Goal: Information Seeking & Learning: Learn about a topic

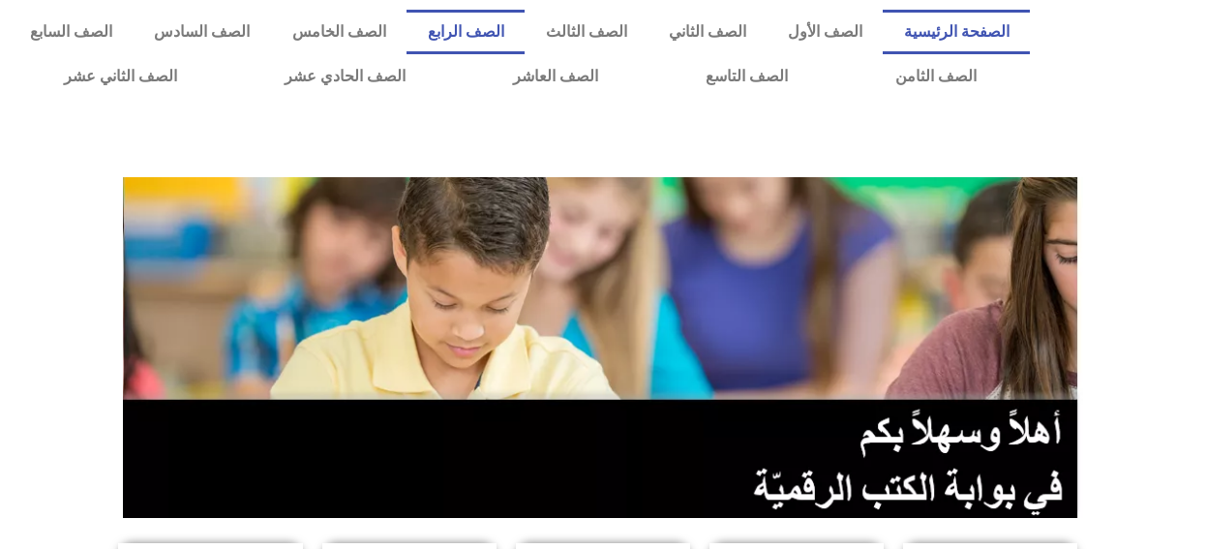
click at [523, 23] on link "الصف الرابع" at bounding box center [466, 32] width 118 height 45
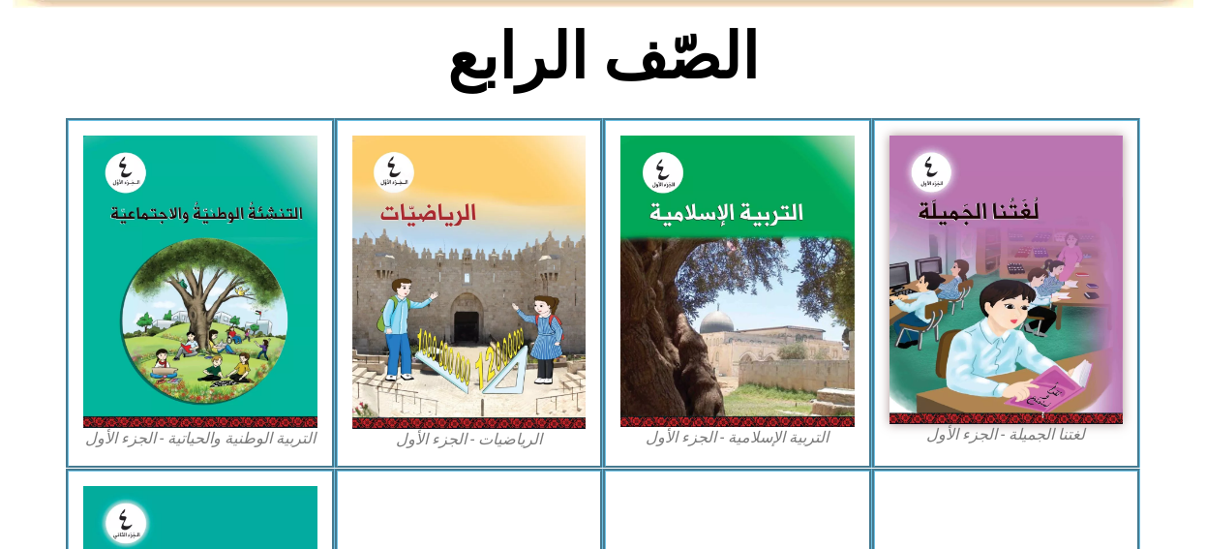
scroll to position [484, 0]
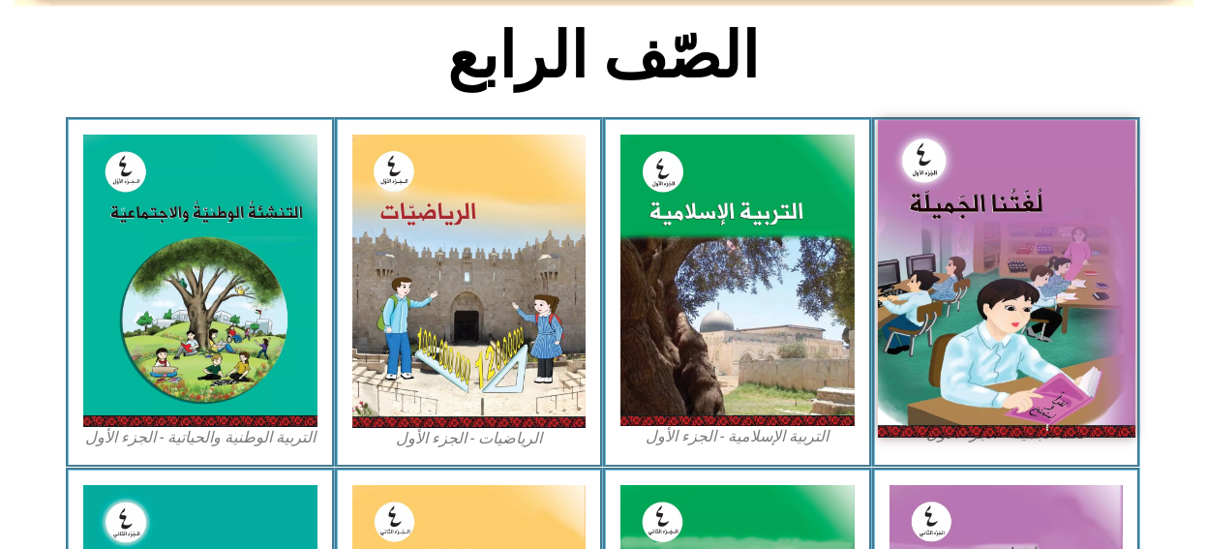
click at [978, 267] on img at bounding box center [1006, 278] width 258 height 317
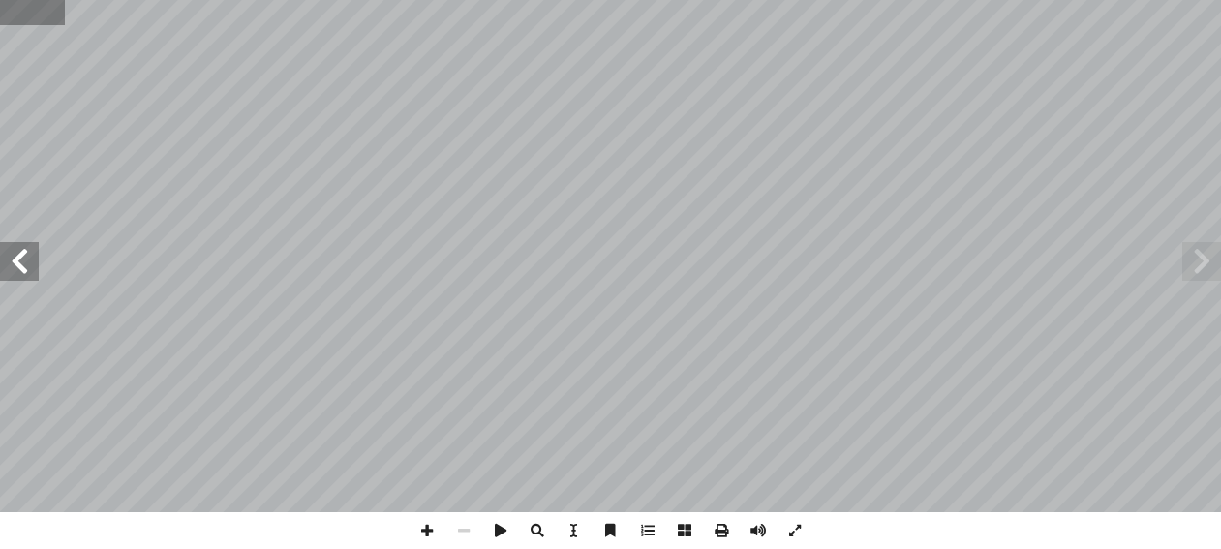
click at [54, 15] on input "text" at bounding box center [32, 12] width 65 height 25
type input "**"
click at [46, 15] on input "text" at bounding box center [38, 12] width 76 height 25
type input "**"
click at [69, 15] on input "text" at bounding box center [38, 12] width 76 height 25
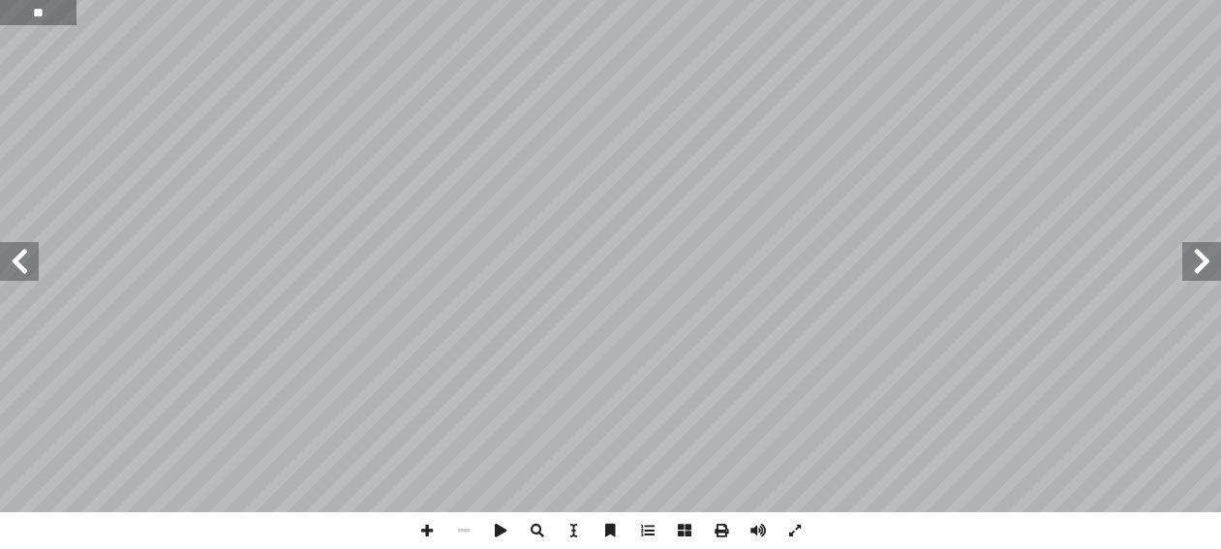
type input "**"
click at [20, 262] on span at bounding box center [19, 261] width 39 height 39
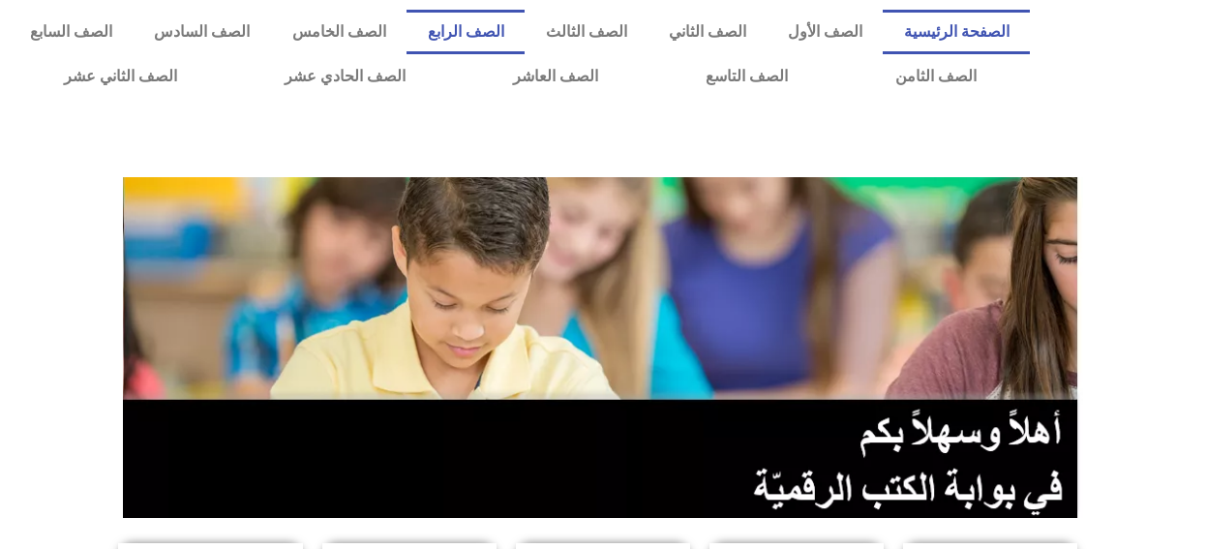
click at [518, 23] on link "الصف الرابع" at bounding box center [466, 32] width 118 height 45
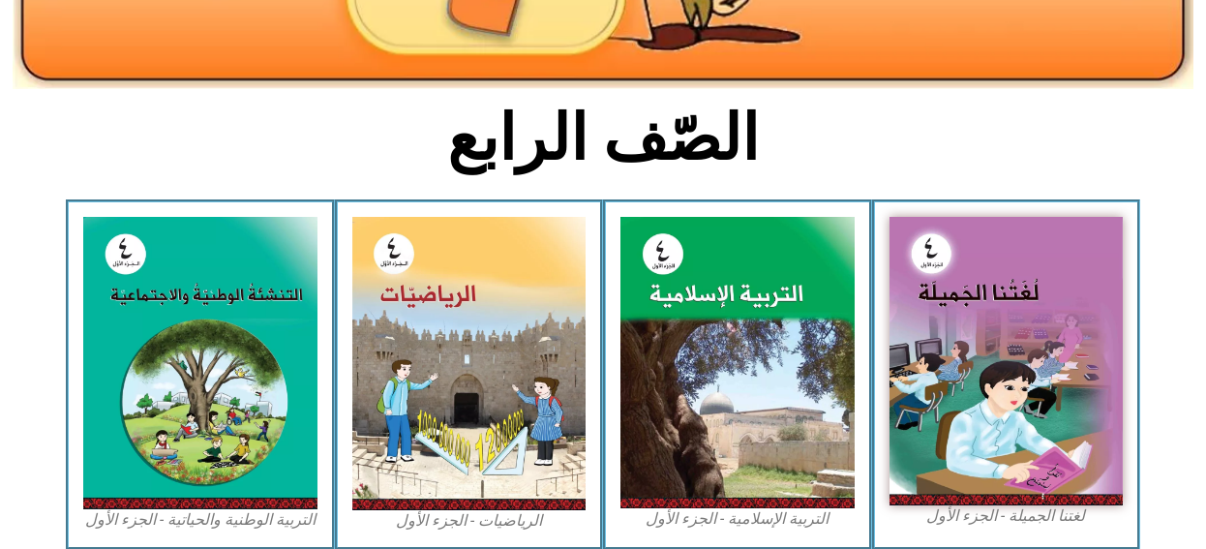
scroll to position [484, 0]
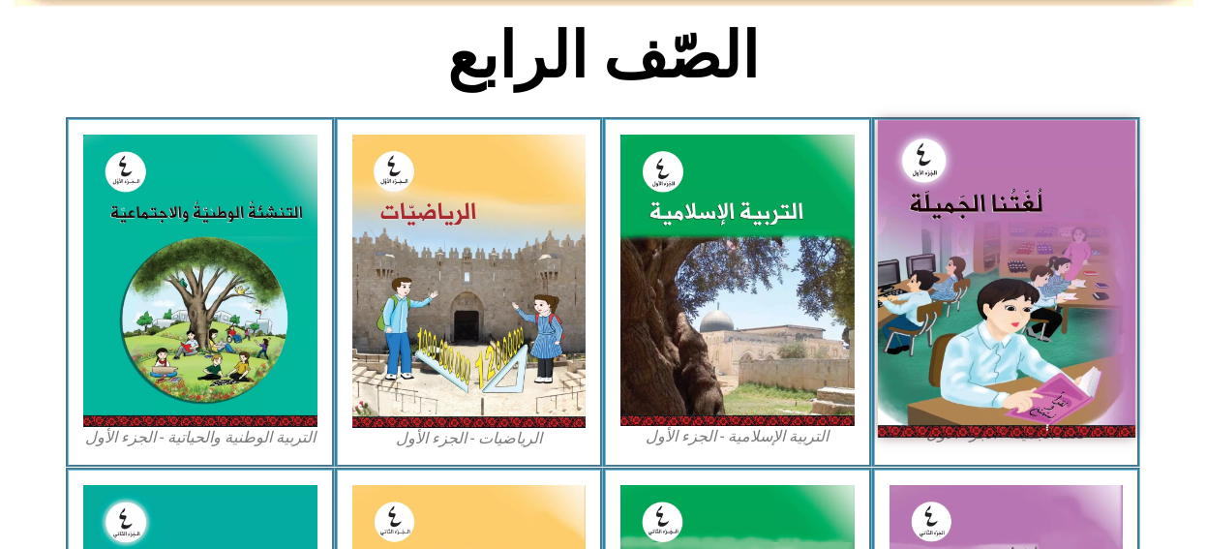
click at [906, 226] on img at bounding box center [1006, 278] width 258 height 317
click at [924, 211] on img at bounding box center [1006, 278] width 258 height 317
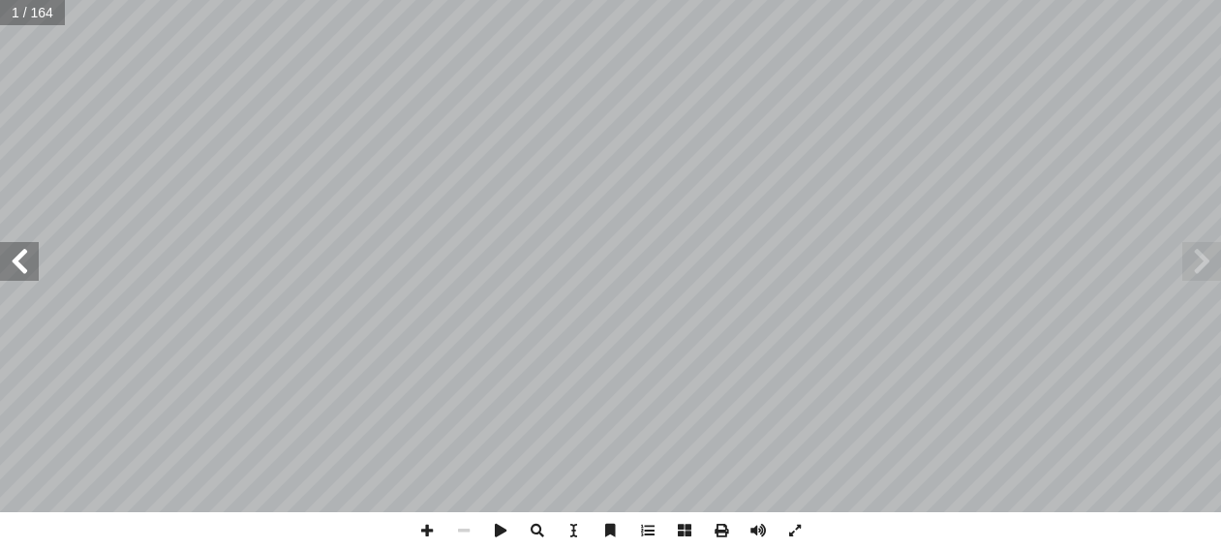
click at [24, 258] on span at bounding box center [19, 261] width 39 height 39
click at [34, 248] on span at bounding box center [19, 261] width 39 height 39
click at [14, 257] on span at bounding box center [19, 261] width 39 height 39
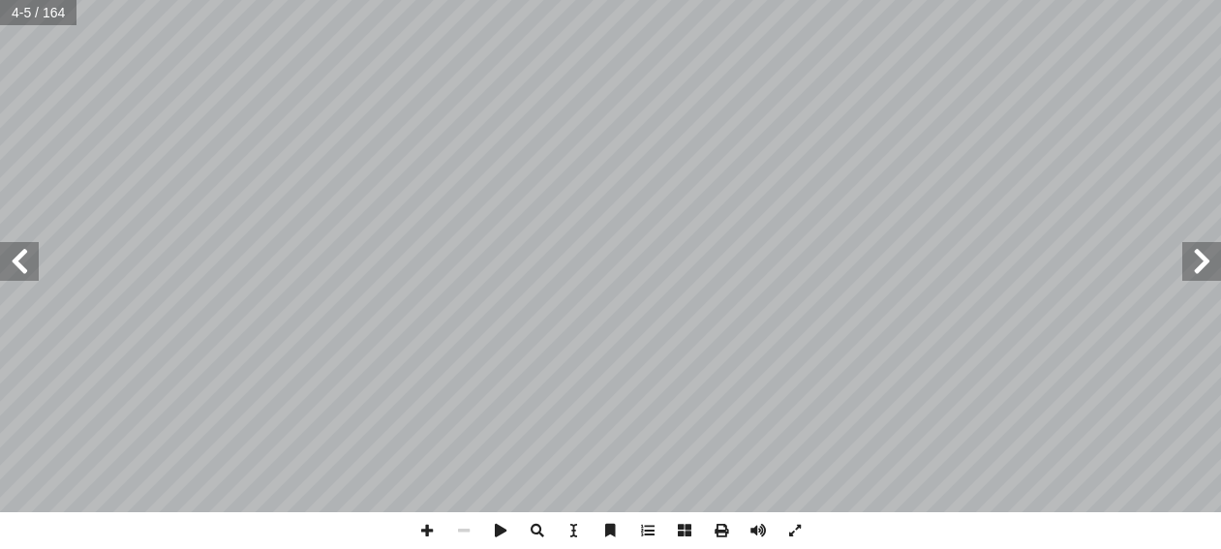
click at [14, 257] on span at bounding box center [19, 261] width 39 height 39
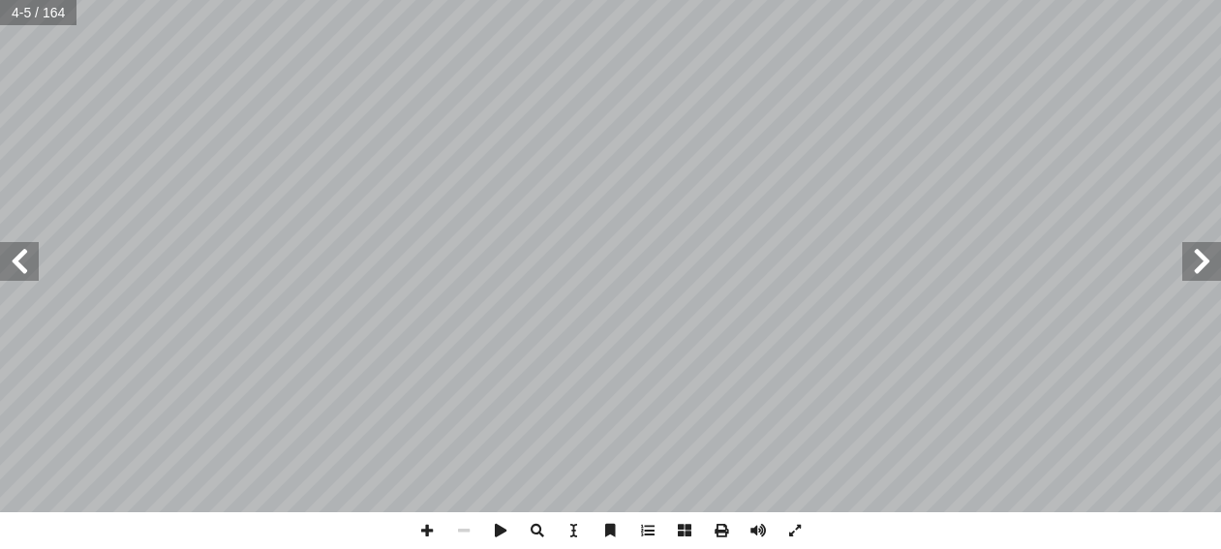
click at [14, 257] on span at bounding box center [19, 261] width 39 height 39
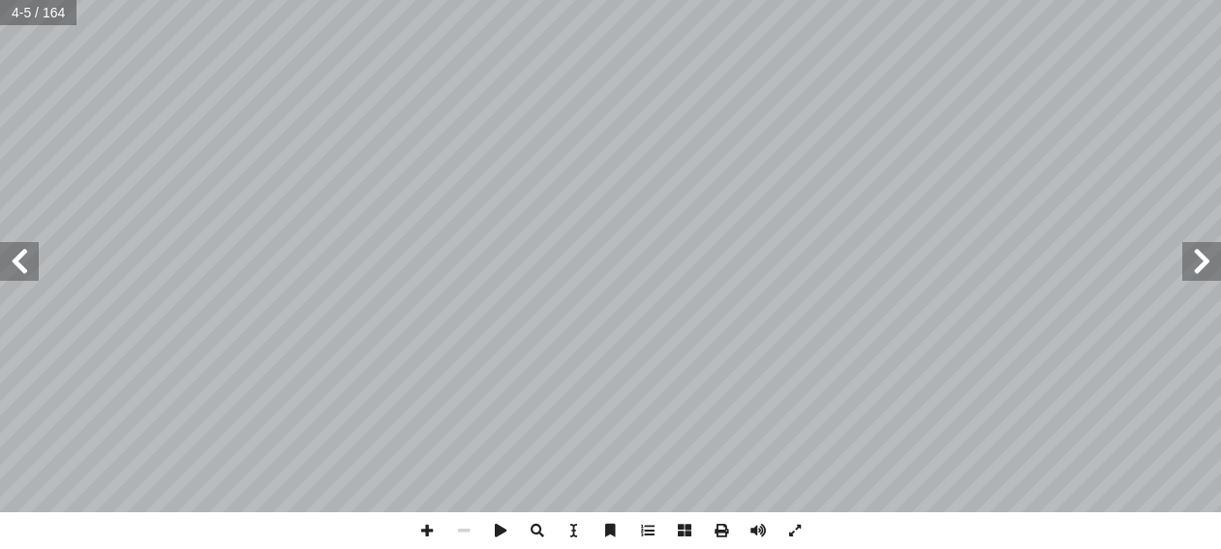
click at [14, 257] on span at bounding box center [19, 261] width 39 height 39
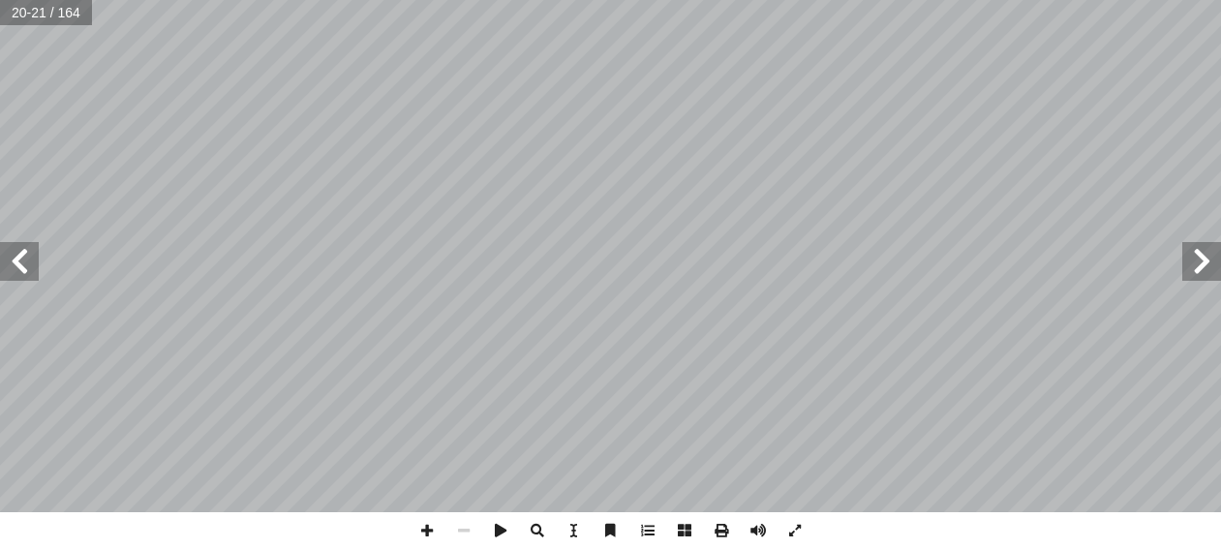
click at [14, 257] on span at bounding box center [19, 261] width 39 height 39
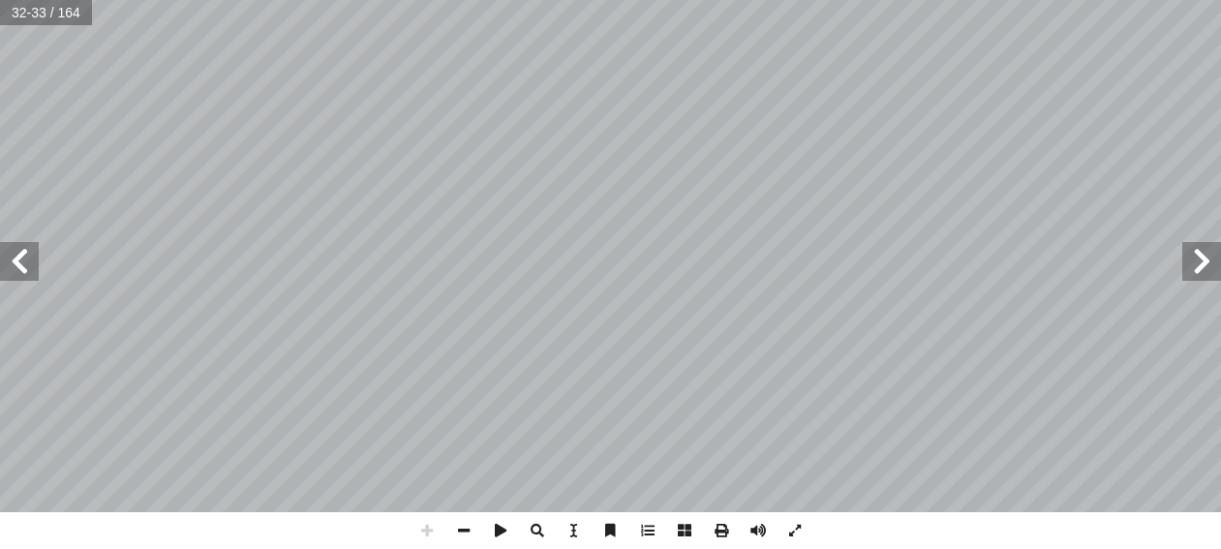
click at [443, 0] on html "الصفحة الرئيسية الصف الأول الصف الثاني الصف الثالث الصف الرابع الصف الخامس الصف…" at bounding box center [610, 88] width 1221 height 176
click at [15, 262] on span at bounding box center [19, 261] width 39 height 39
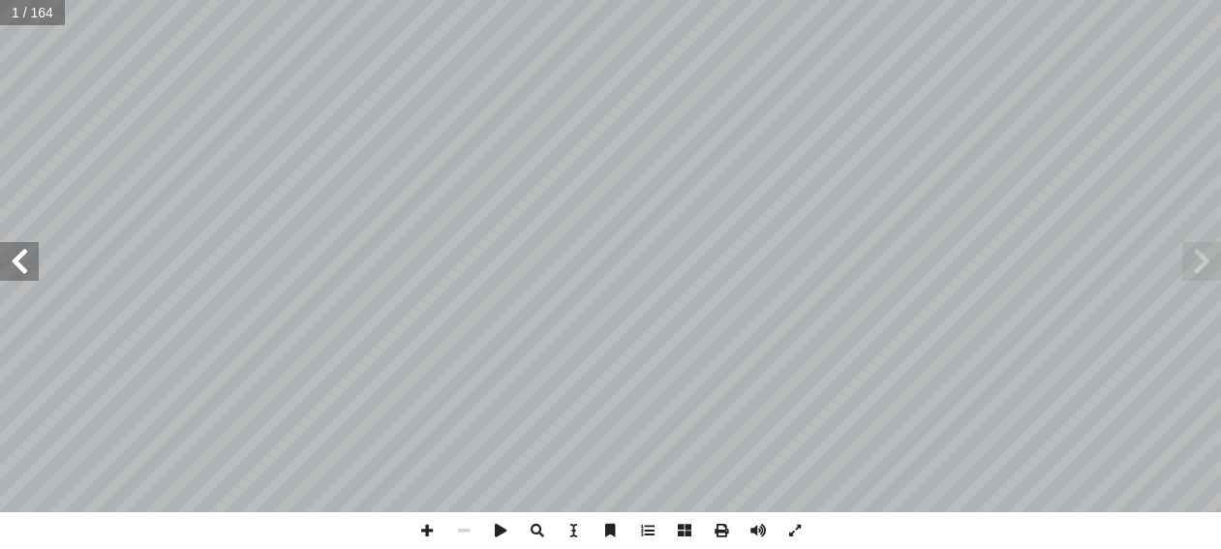
click at [15, 262] on span at bounding box center [19, 261] width 39 height 39
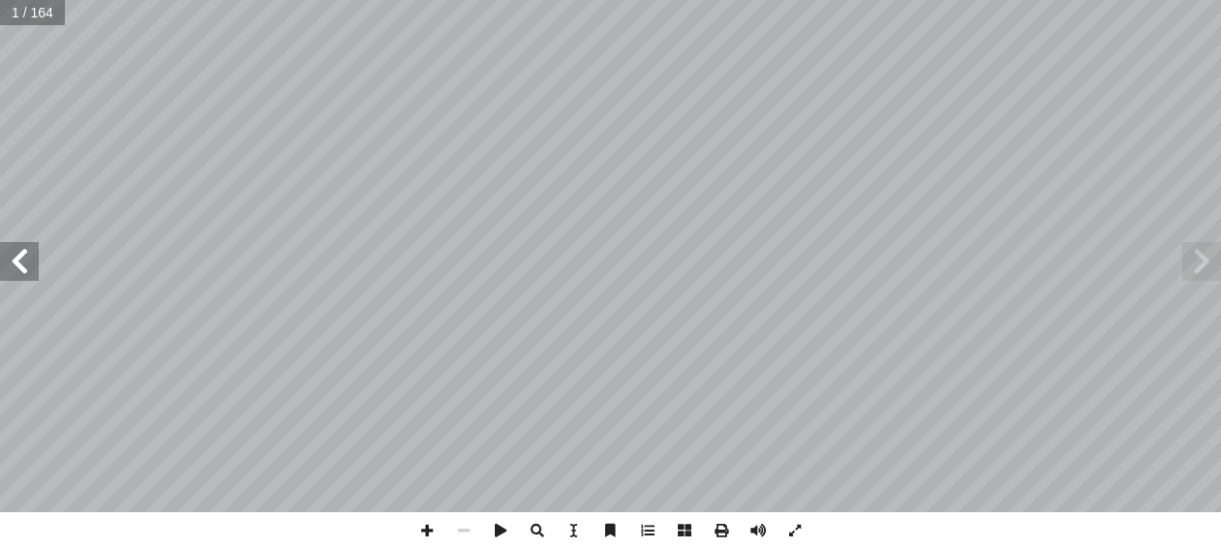
click at [15, 262] on span at bounding box center [19, 261] width 39 height 39
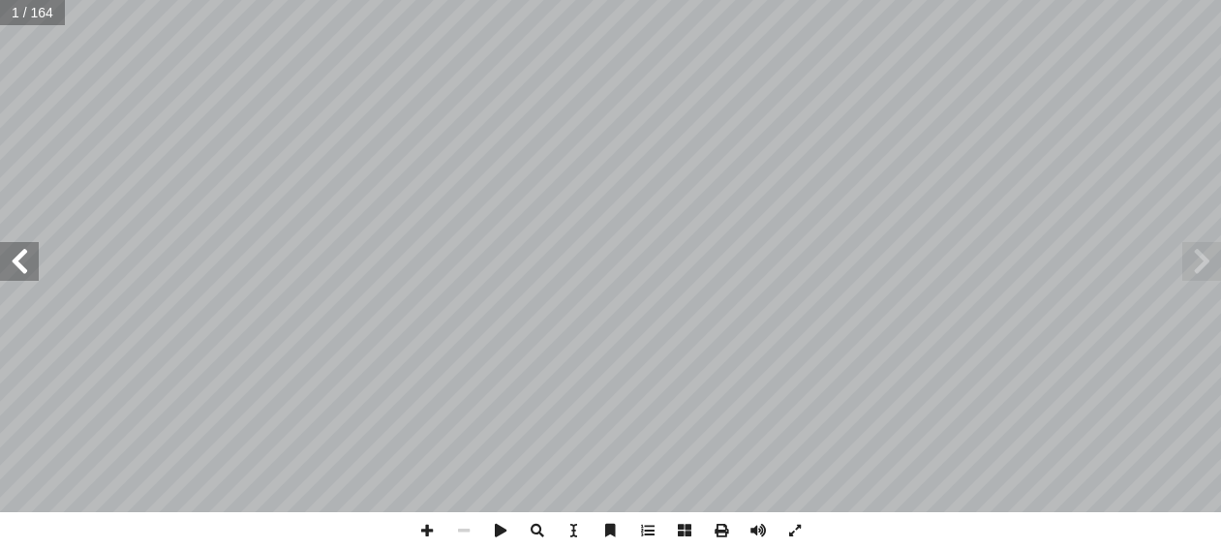
click at [15, 262] on span at bounding box center [19, 261] width 39 height 39
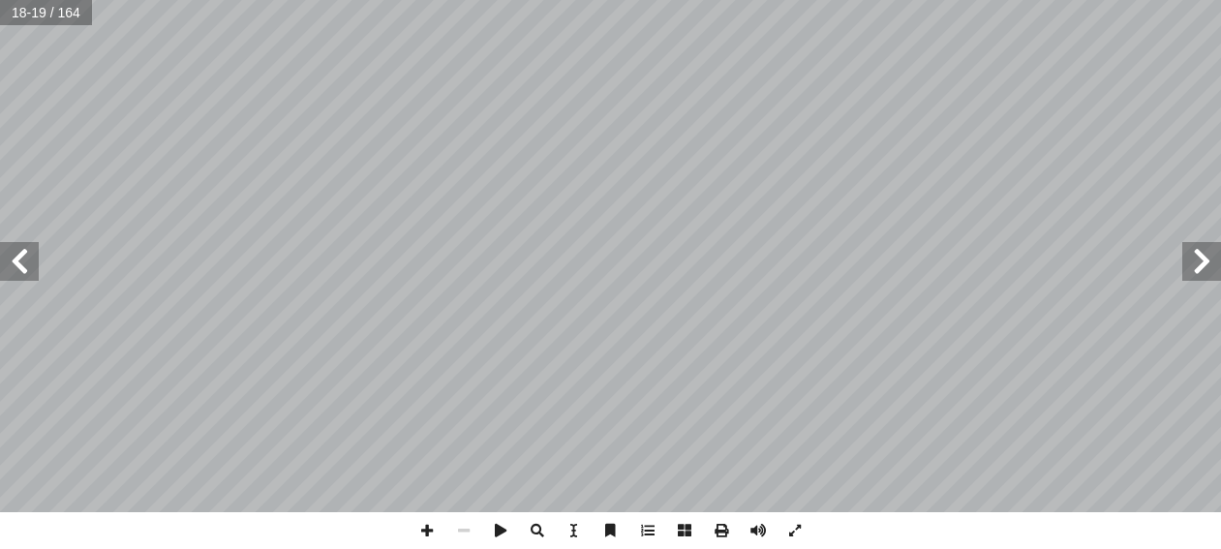
click at [15, 262] on span at bounding box center [19, 261] width 39 height 39
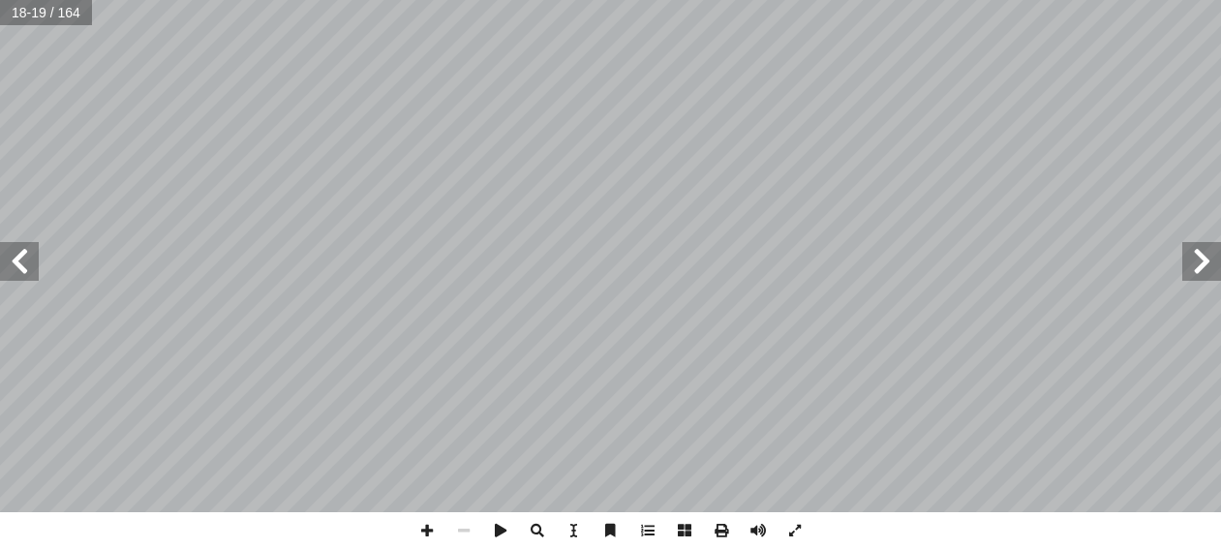
click at [15, 262] on span at bounding box center [19, 261] width 39 height 39
click at [6, 242] on span at bounding box center [19, 261] width 39 height 39
click at [16, 248] on span at bounding box center [19, 261] width 39 height 39
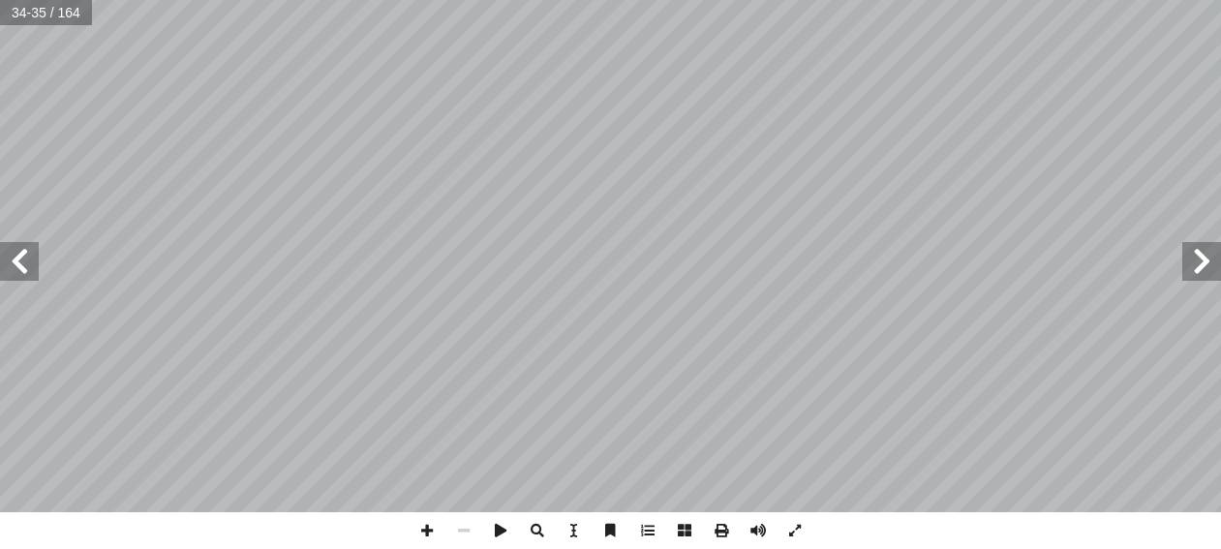
click at [1215, 264] on span at bounding box center [1201, 261] width 39 height 39
